Goal: Download file/media

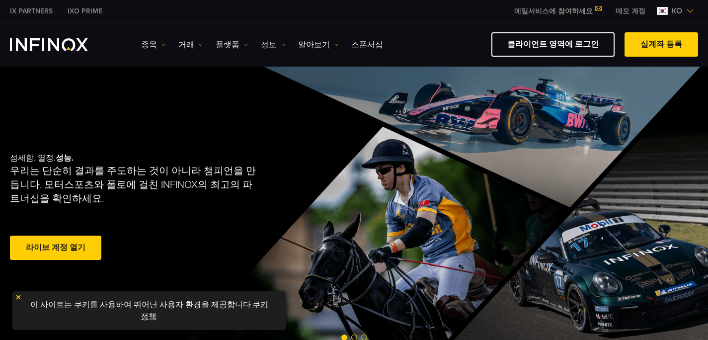
click at [263, 43] on link "정보" at bounding box center [273, 45] width 25 height 12
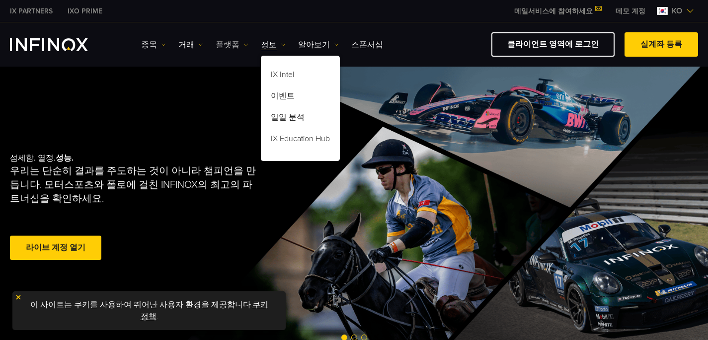
click at [234, 43] on link "플랫폼" at bounding box center [232, 45] width 33 height 12
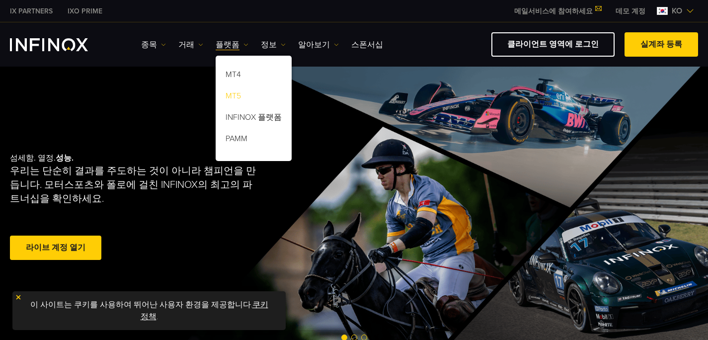
click at [230, 94] on link "MT5" at bounding box center [254, 97] width 76 height 21
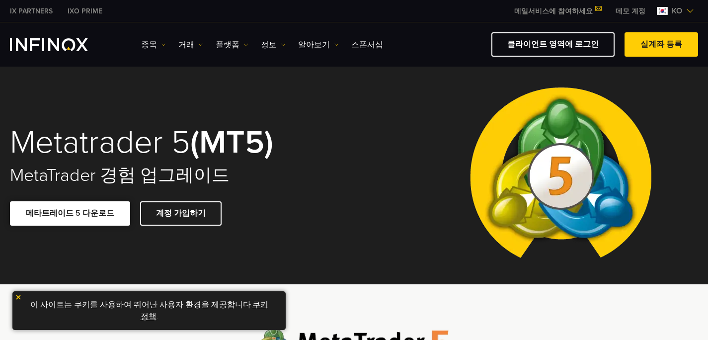
click at [70, 213] on span at bounding box center [70, 213] width 0 height 0
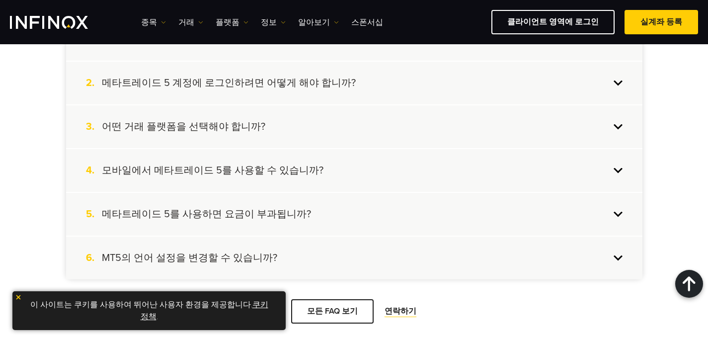
scroll to position [1993, 0]
click at [439, 115] on link "MT5(MAC용)" at bounding box center [443, 103] width 77 height 24
click at [486, 57] on h2 "MT5 데스크탑" at bounding box center [430, 44] width 264 height 26
